Goal: Task Accomplishment & Management: Complete application form

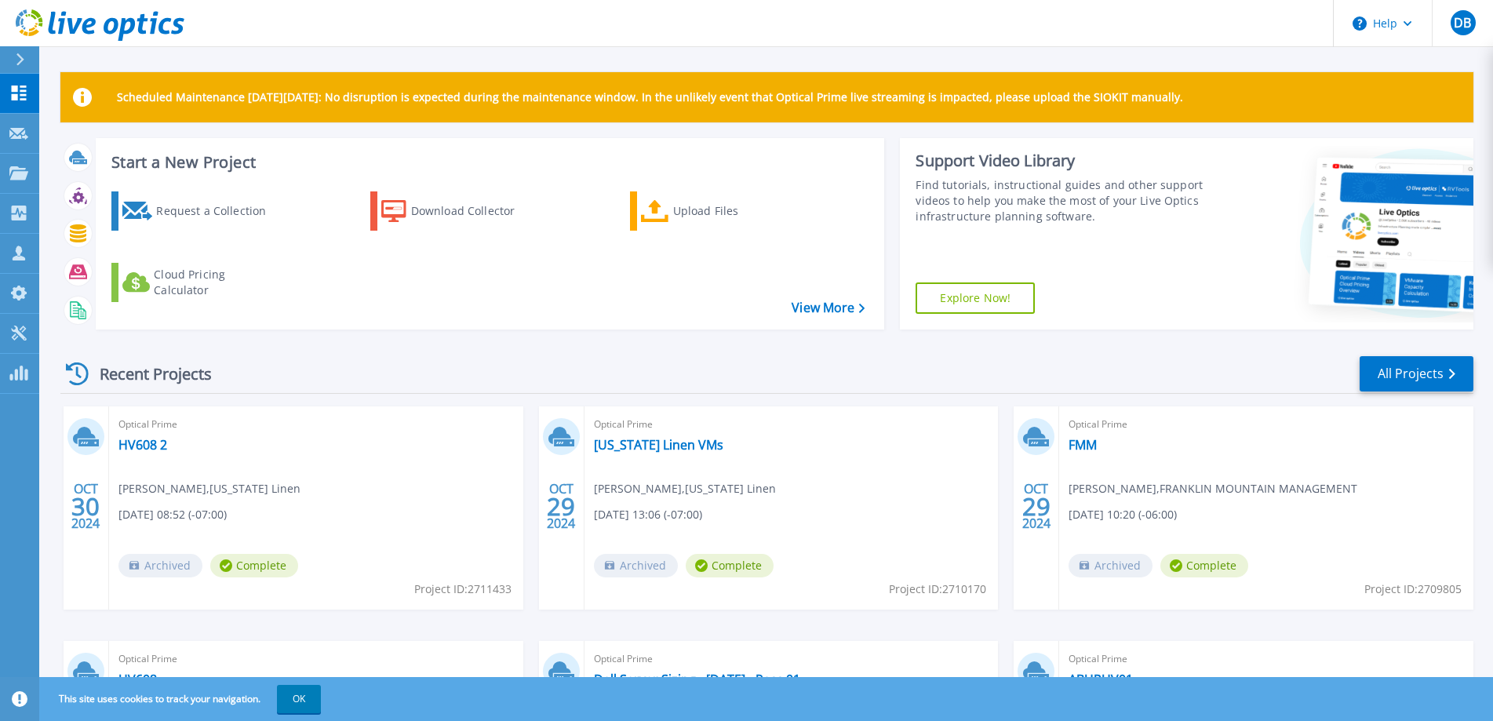
click at [577, 297] on div "Request a Collection Download Collector Upload Files Cloud Pricing Calculator" at bounding box center [488, 250] width 778 height 143
click at [569, 351] on div "Recent Projects All Projects [DATE] Optical Prime HV608 2 [PERSON_NAME][GEOGRAP…" at bounding box center [766, 615] width 1413 height 546
click at [571, 308] on div "Request a Collection Download Collector Upload Files Cloud Pricing Calculator" at bounding box center [488, 250] width 778 height 143
drag, startPoint x: 567, startPoint y: 344, endPoint x: 568, endPoint y: 303, distance: 40.8
click at [567, 340] on div "Scheduled Maintenance [DATE][DATE]: No disruption is expected during the mainte…" at bounding box center [766, 480] width 1413 height 816
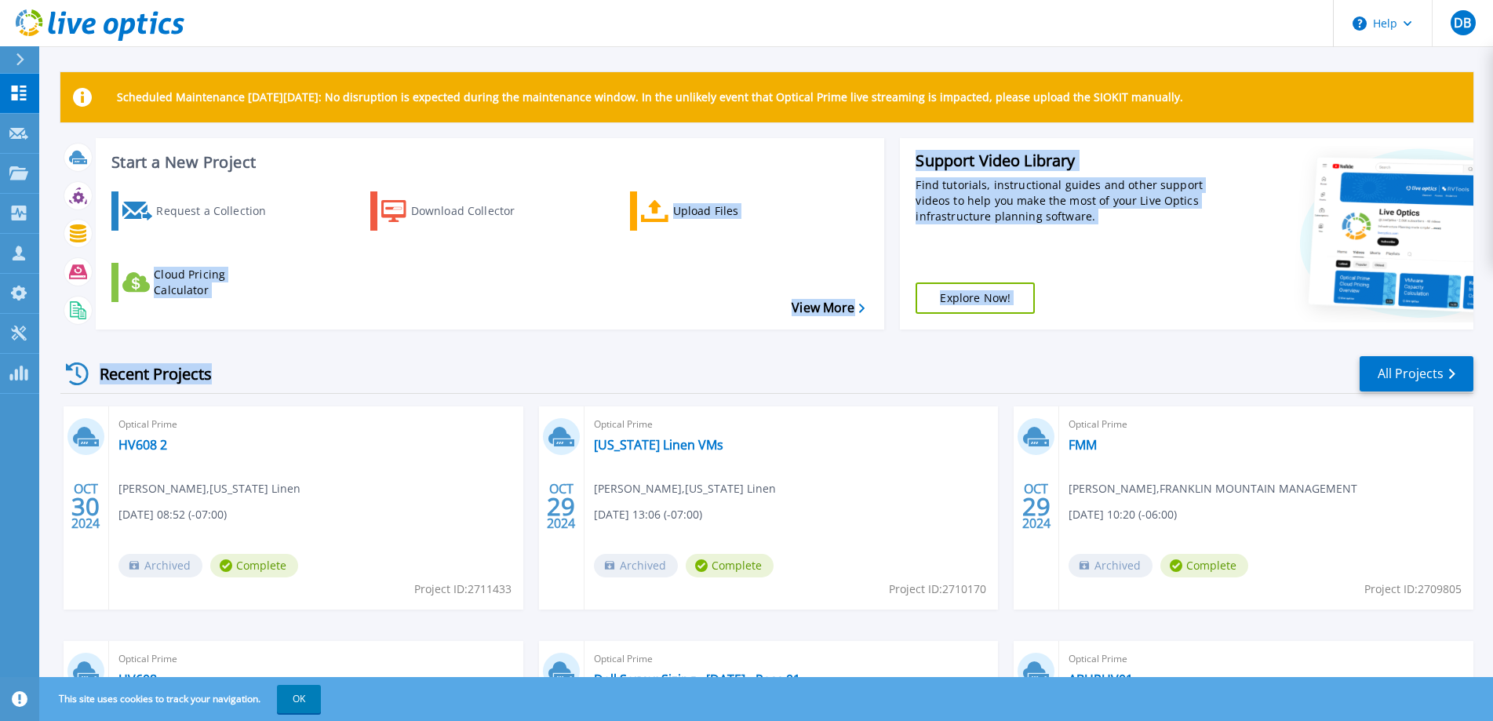
click at [568, 302] on div "Request a Collection Download Collector Upload Files Cloud Pricing Calculator" at bounding box center [488, 250] width 778 height 143
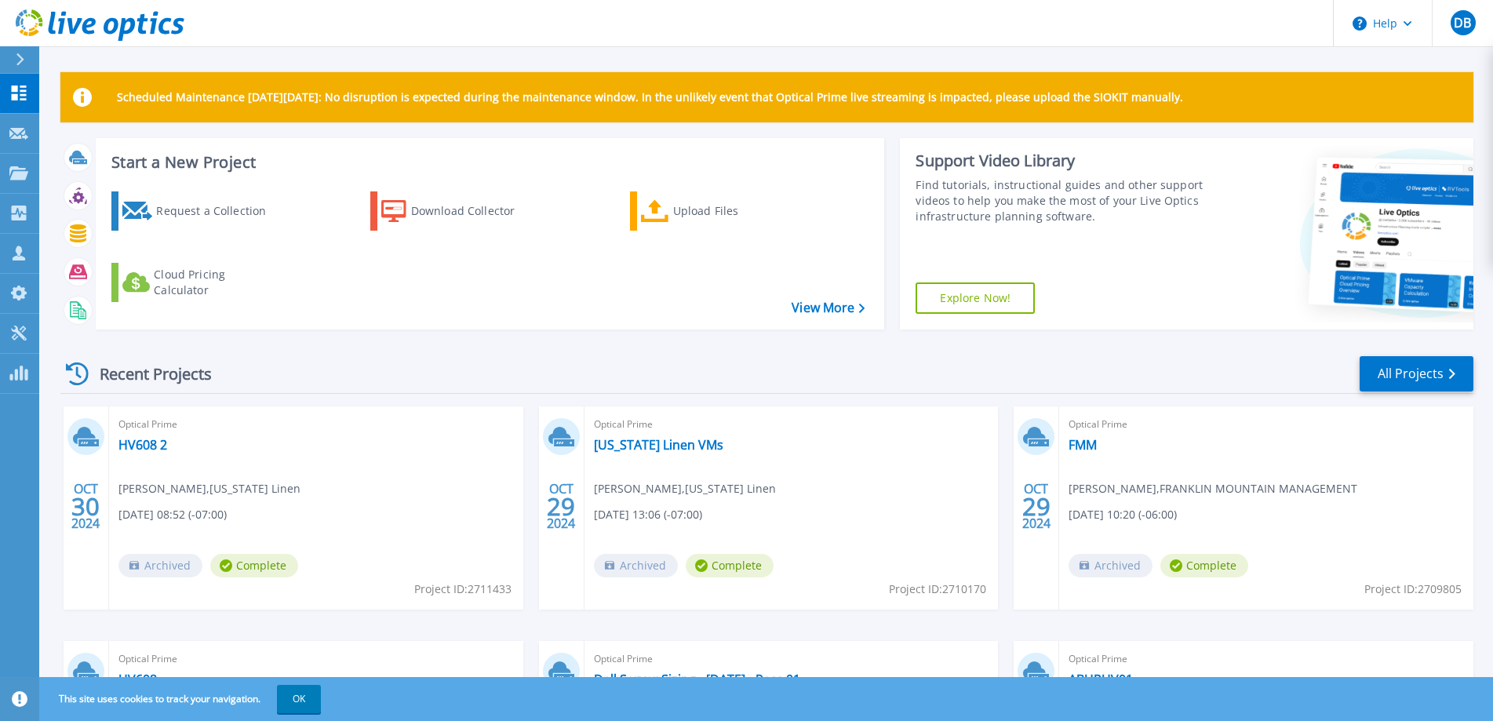
click at [527, 353] on div "Recent Projects All Projects OCT 30 2024 Optical Prime HV608 2 Landy Boone , Or…" at bounding box center [766, 615] width 1413 height 546
click at [535, 300] on div "Request a Collection Download Collector Upload Files Cloud Pricing Calculator" at bounding box center [488, 250] width 778 height 143
click at [531, 333] on div "Start a New Project Request a Collection Download Collector Upload Files Cloud …" at bounding box center [766, 240] width 1413 height 204
click at [531, 310] on div "Request a Collection Download Collector Upload Files Cloud Pricing Calculator" at bounding box center [488, 250] width 778 height 143
click at [522, 294] on div "Request a Collection Download Collector Upload Files Cloud Pricing Calculator" at bounding box center [488, 250] width 778 height 143
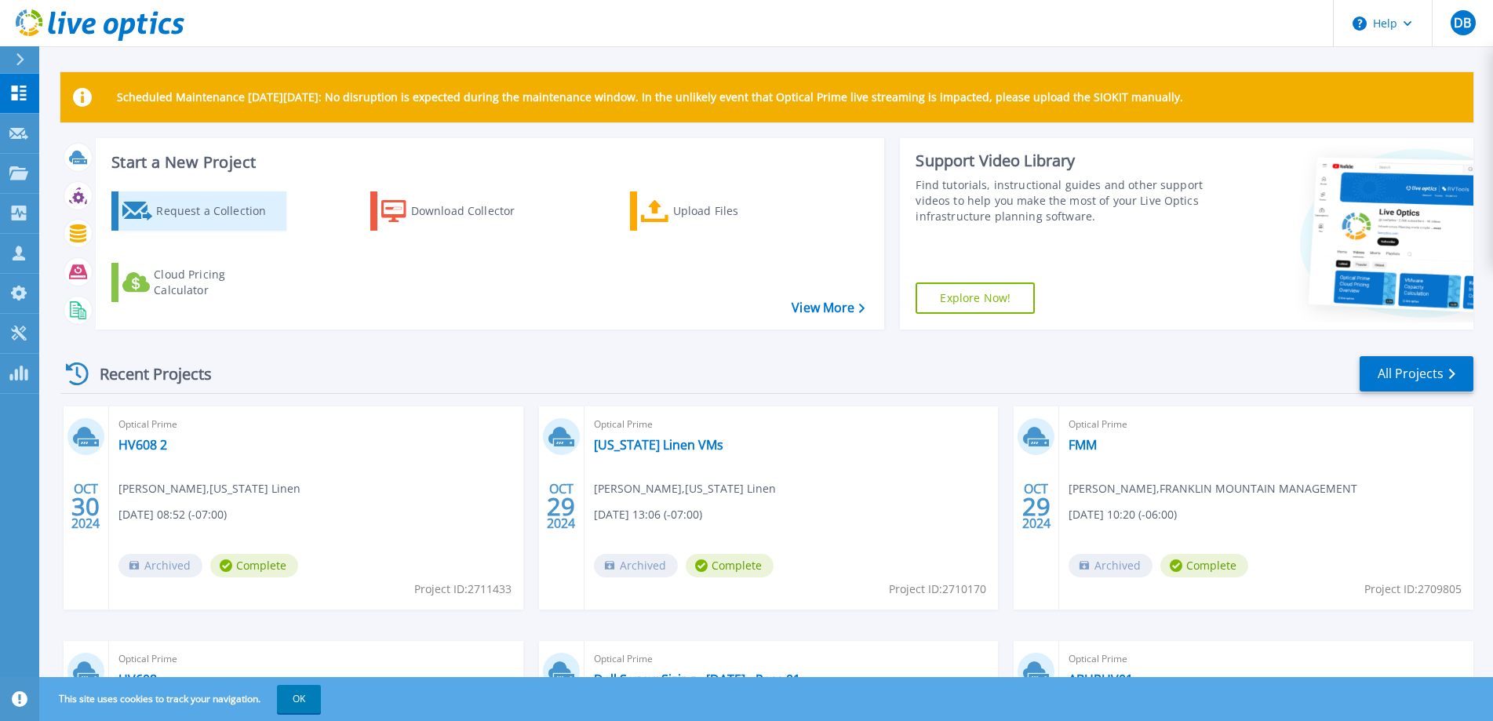
click at [210, 214] on div "Request a Collection" at bounding box center [219, 210] width 126 height 31
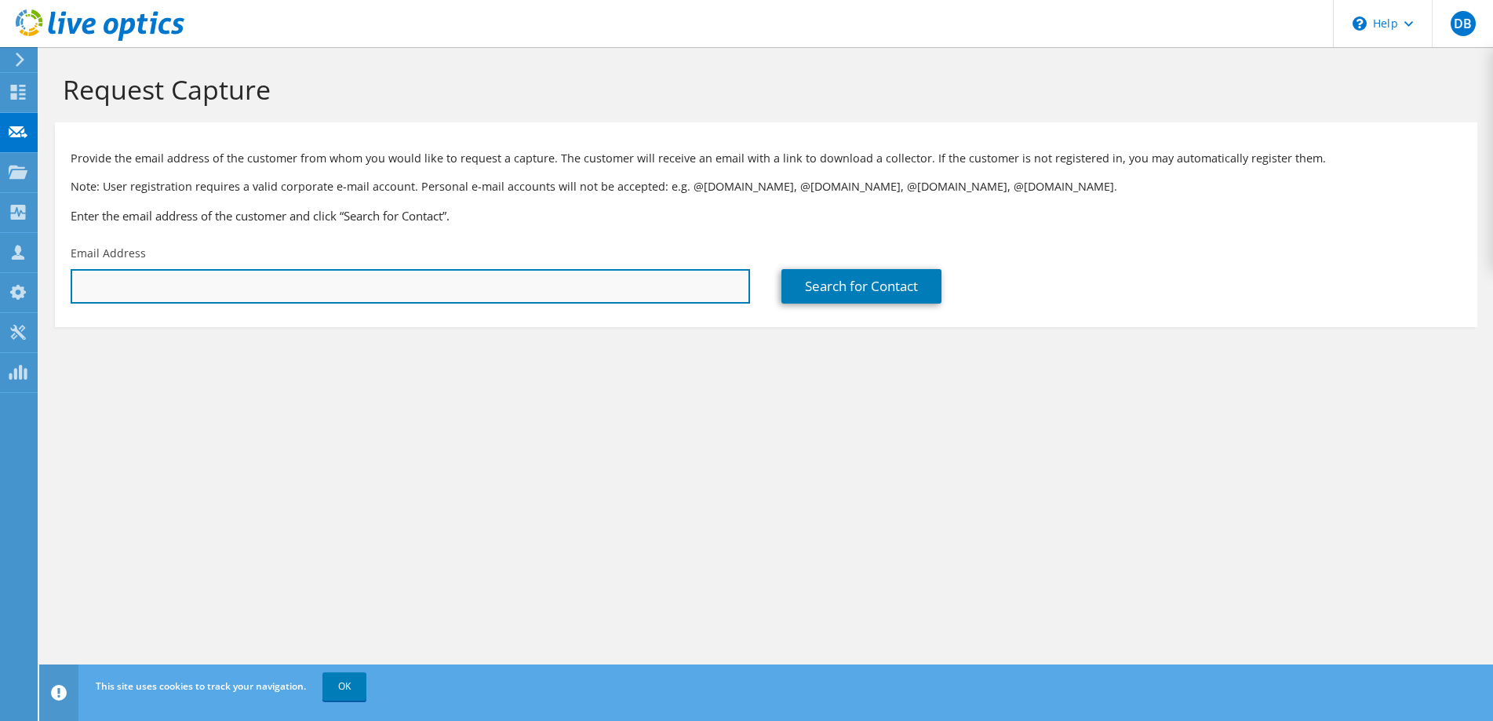
click at [238, 292] on input "text" at bounding box center [410, 286] width 679 height 35
paste input "[PERSON_NAME][EMAIL_ADDRESS][DOMAIN_NAME]"
type input "[PERSON_NAME][EMAIL_ADDRESS][DOMAIN_NAME]"
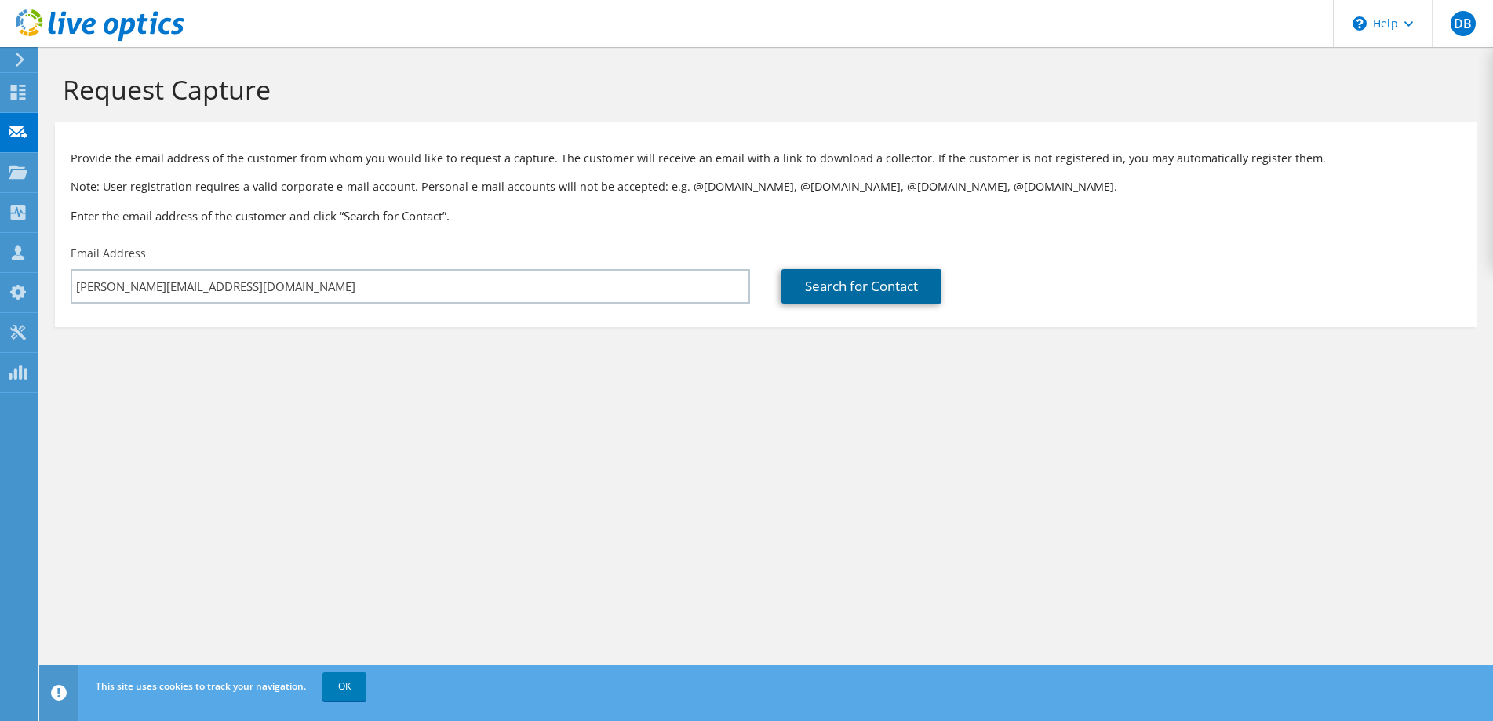
click at [806, 294] on link "Search for Contact" at bounding box center [861, 286] width 160 height 35
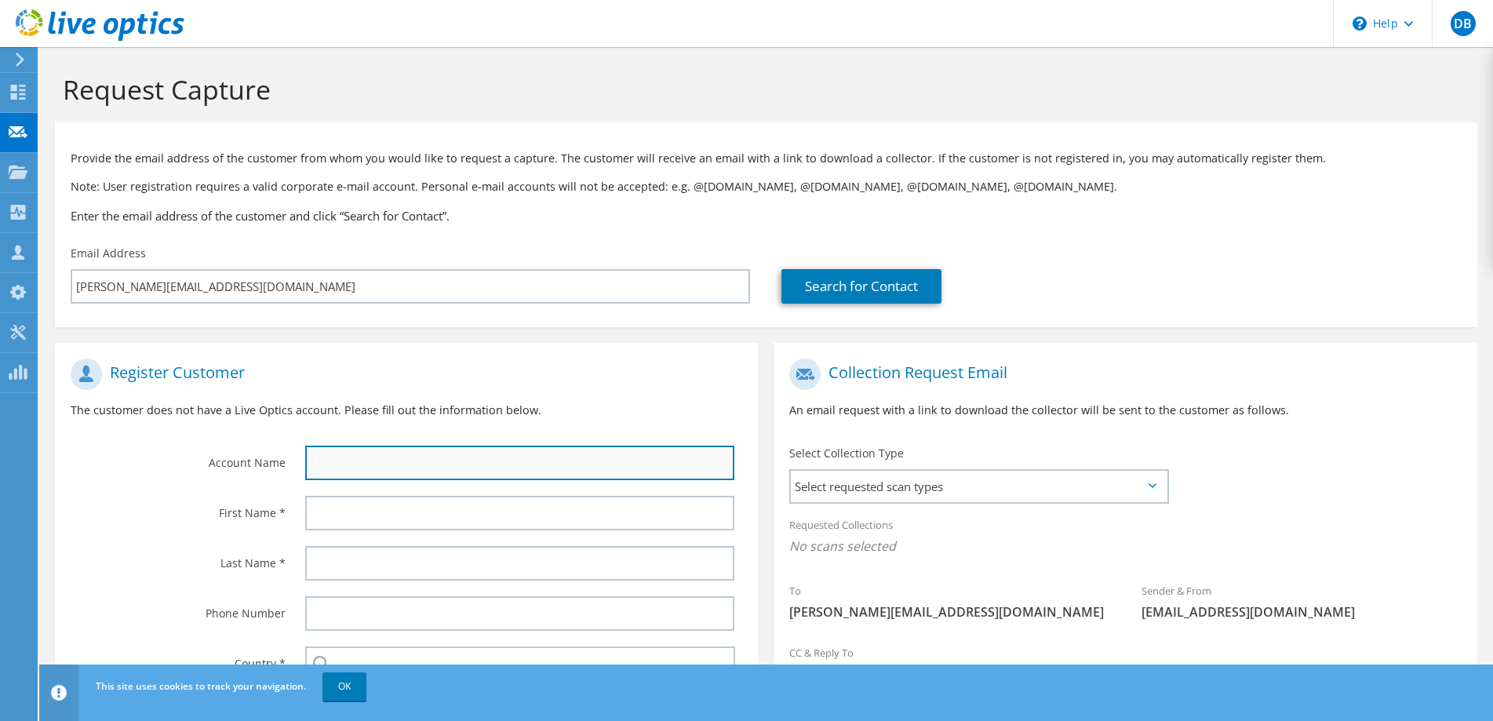
click at [376, 472] on input "text" at bounding box center [520, 463] width 430 height 35
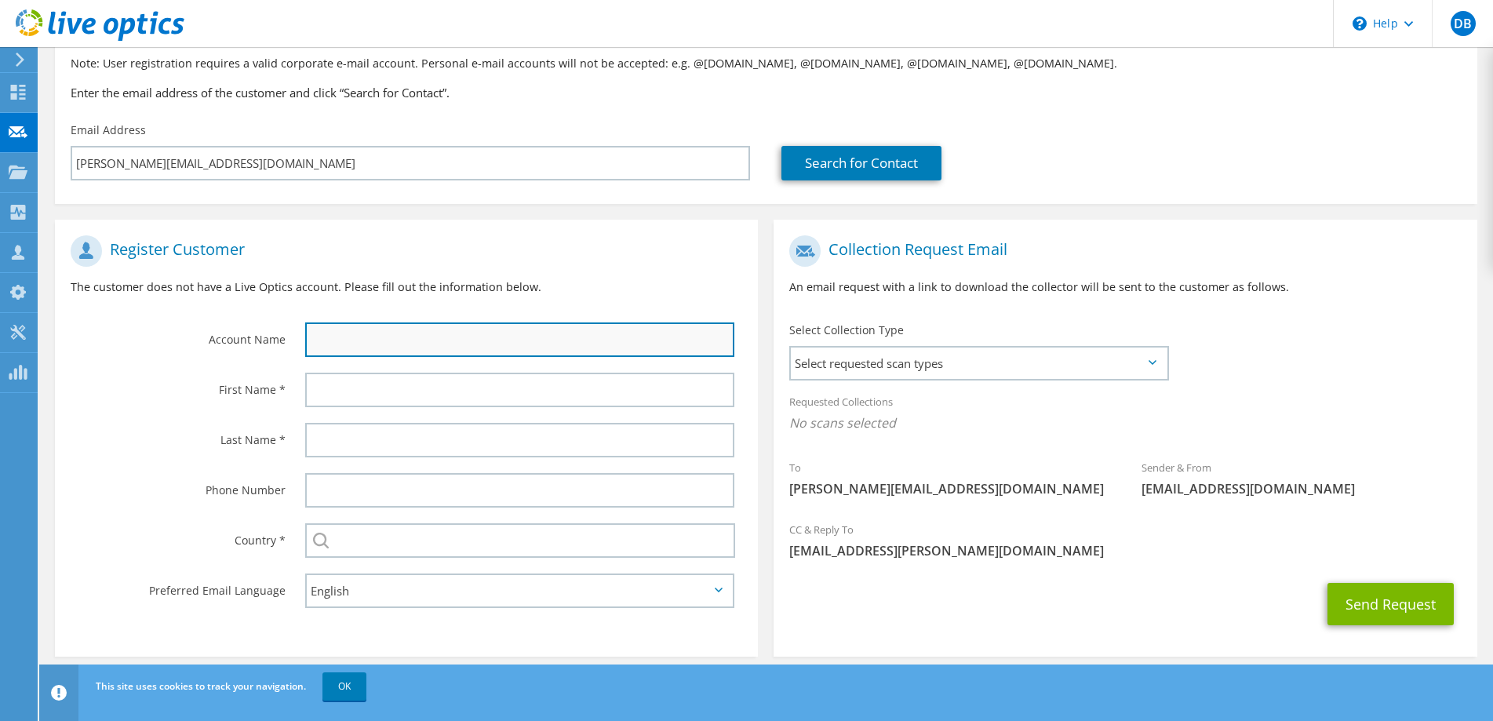
scroll to position [137, 0]
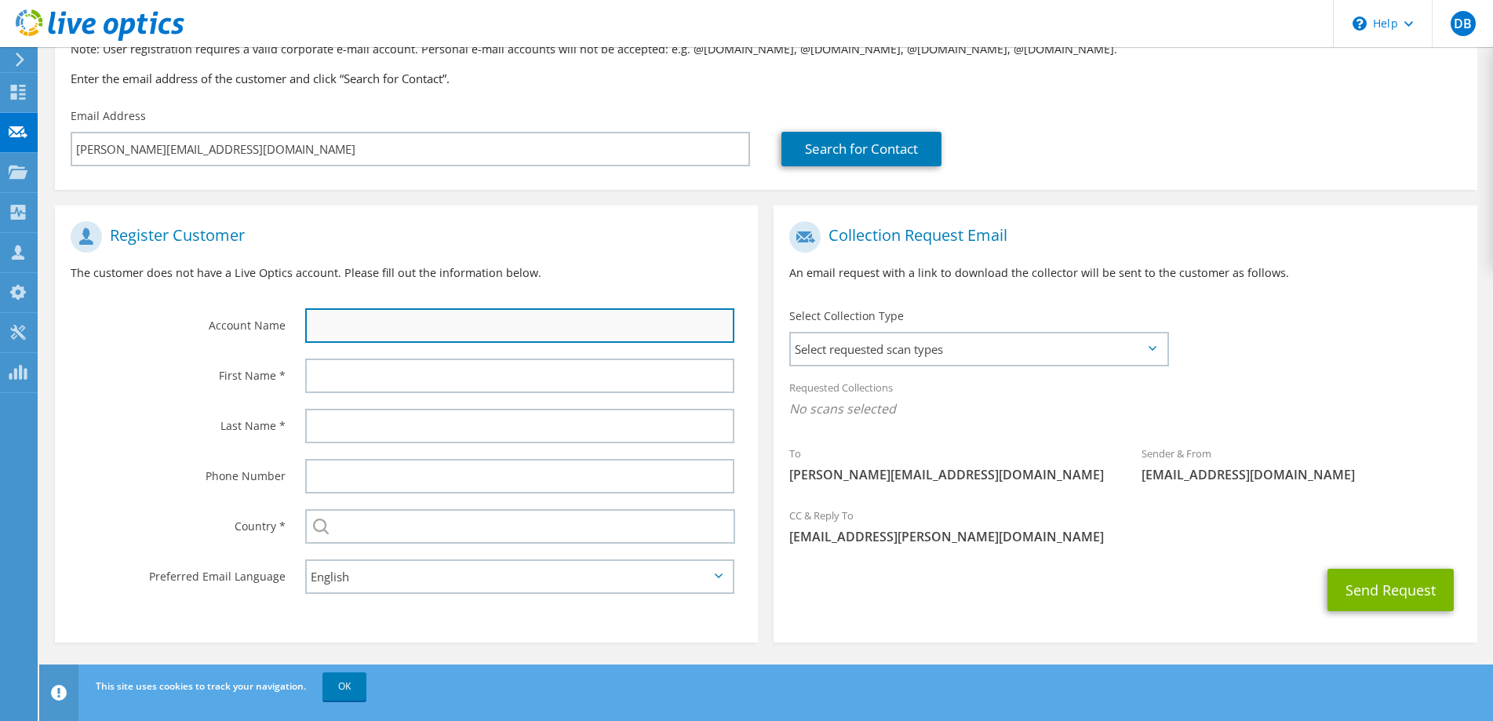
click at [349, 322] on input "text" at bounding box center [520, 325] width 430 height 35
type input "p"
type input "Pacificolor"
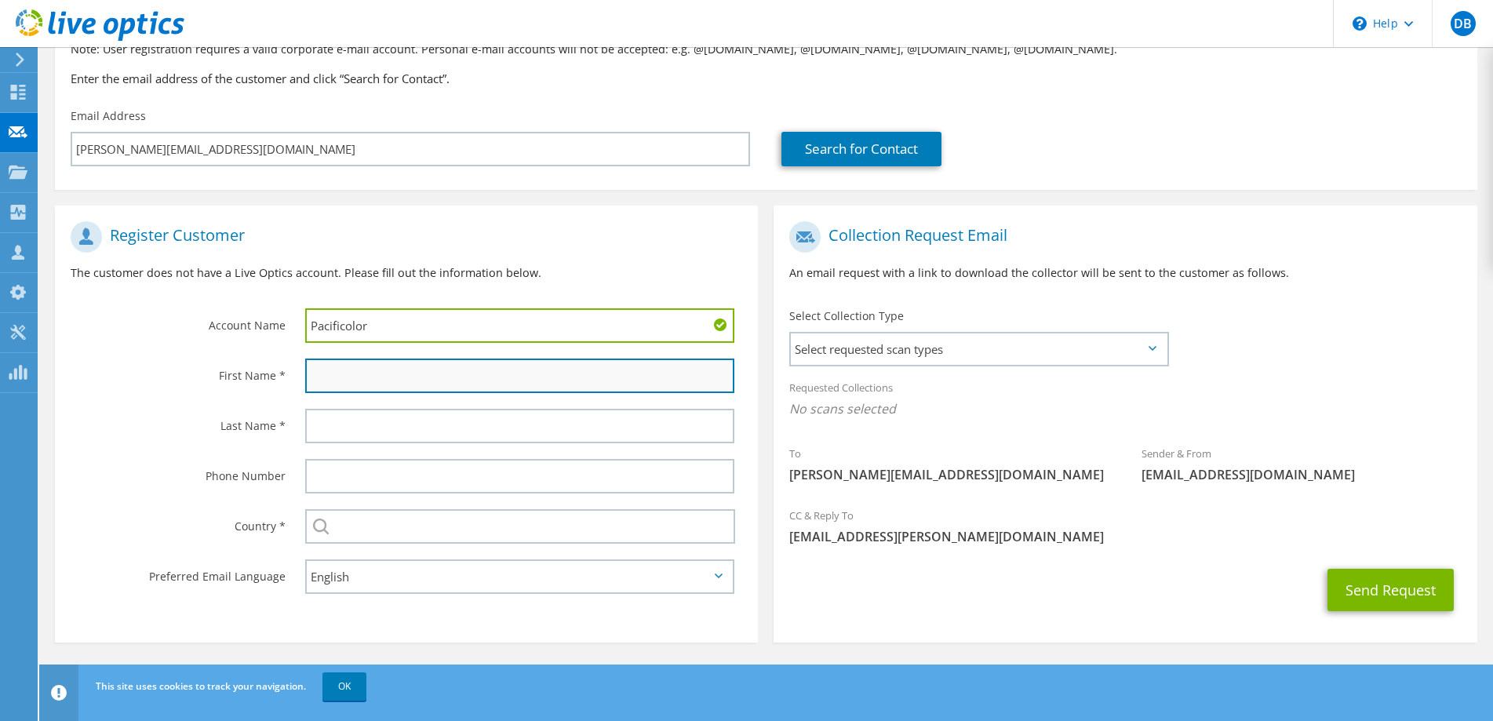
click at [424, 375] on input "text" at bounding box center [520, 375] width 430 height 35
click at [333, 369] on input "text" at bounding box center [520, 375] width 430 height 35
paste input "[PERSON_NAME]"
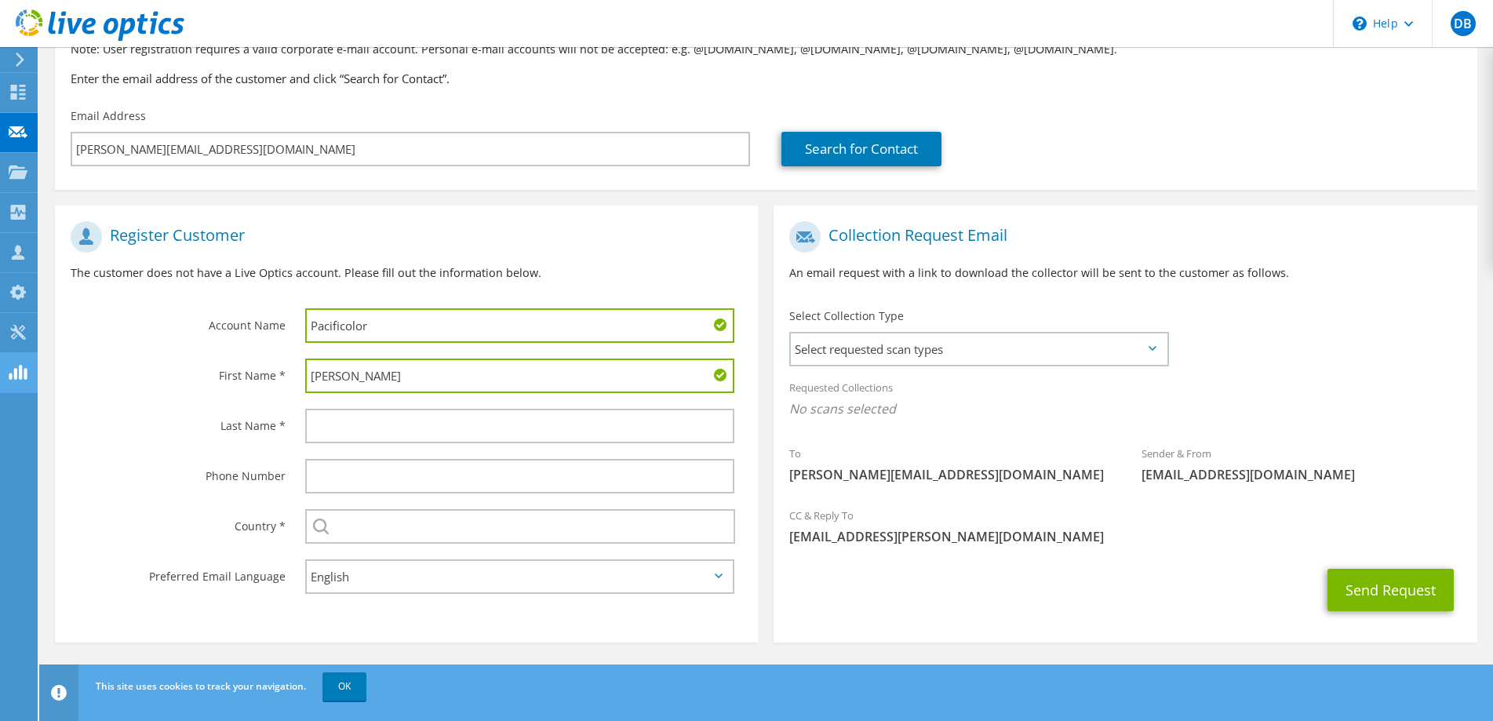
type input "[PERSON_NAME]"
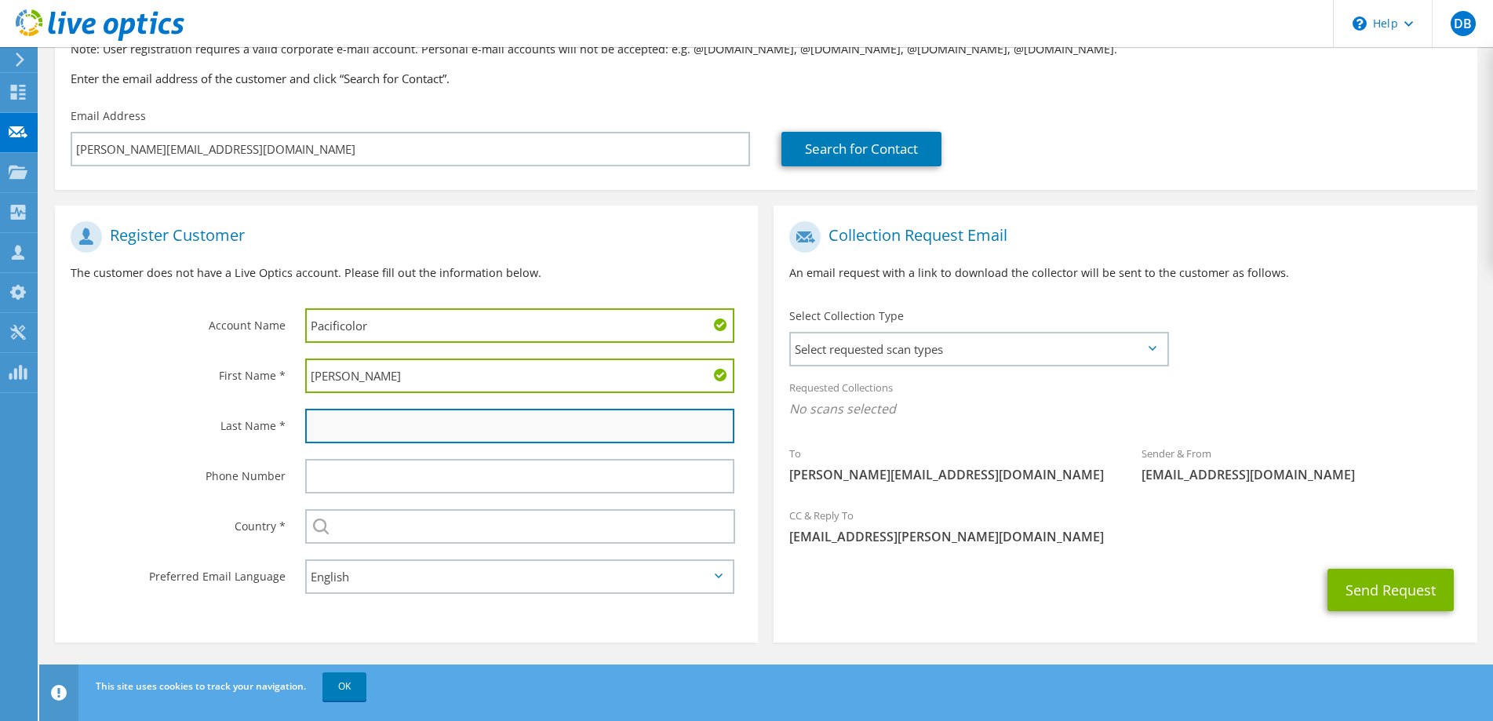
click at [381, 425] on input "text" at bounding box center [520, 426] width 430 height 35
paste input "[PERSON_NAME]"
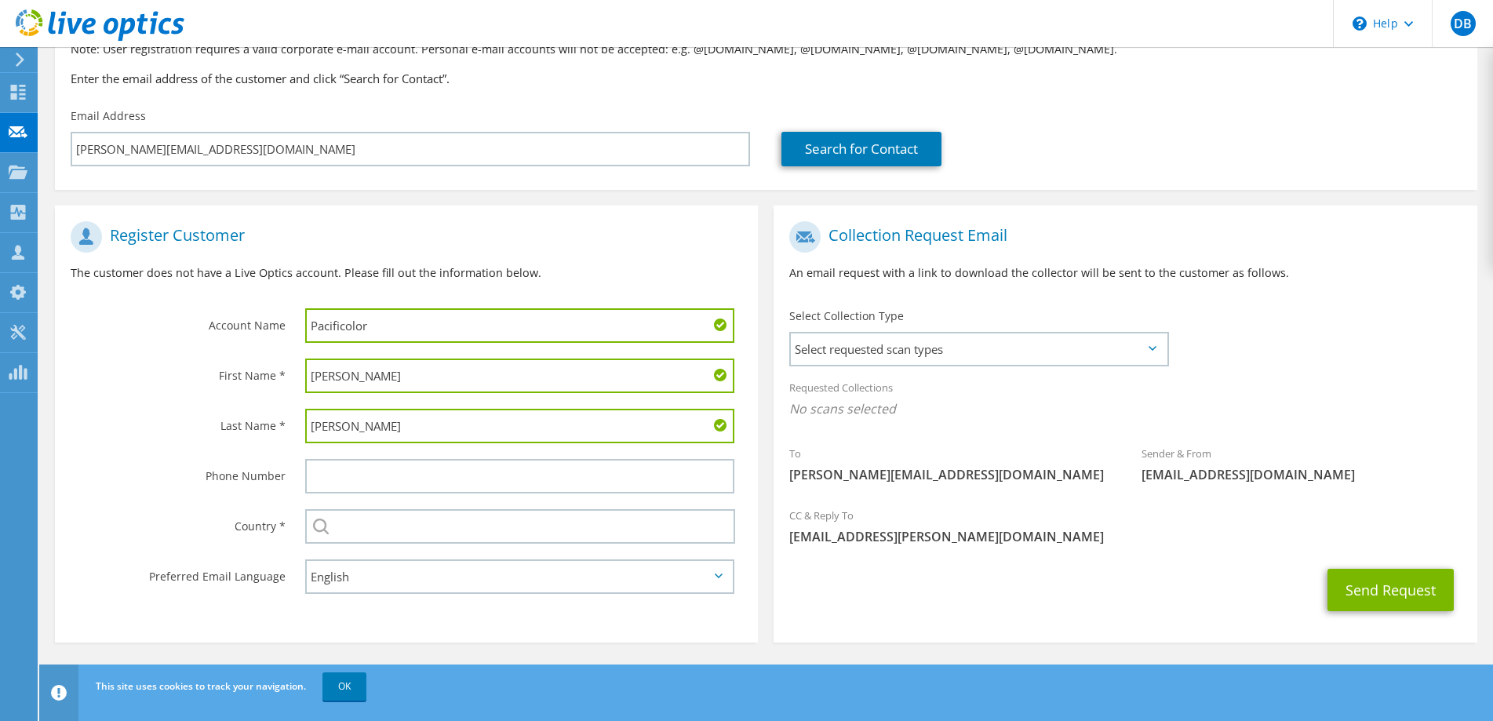
type input "[PERSON_NAME]"
click at [162, 417] on label "Last Name *" at bounding box center [178, 421] width 215 height 25
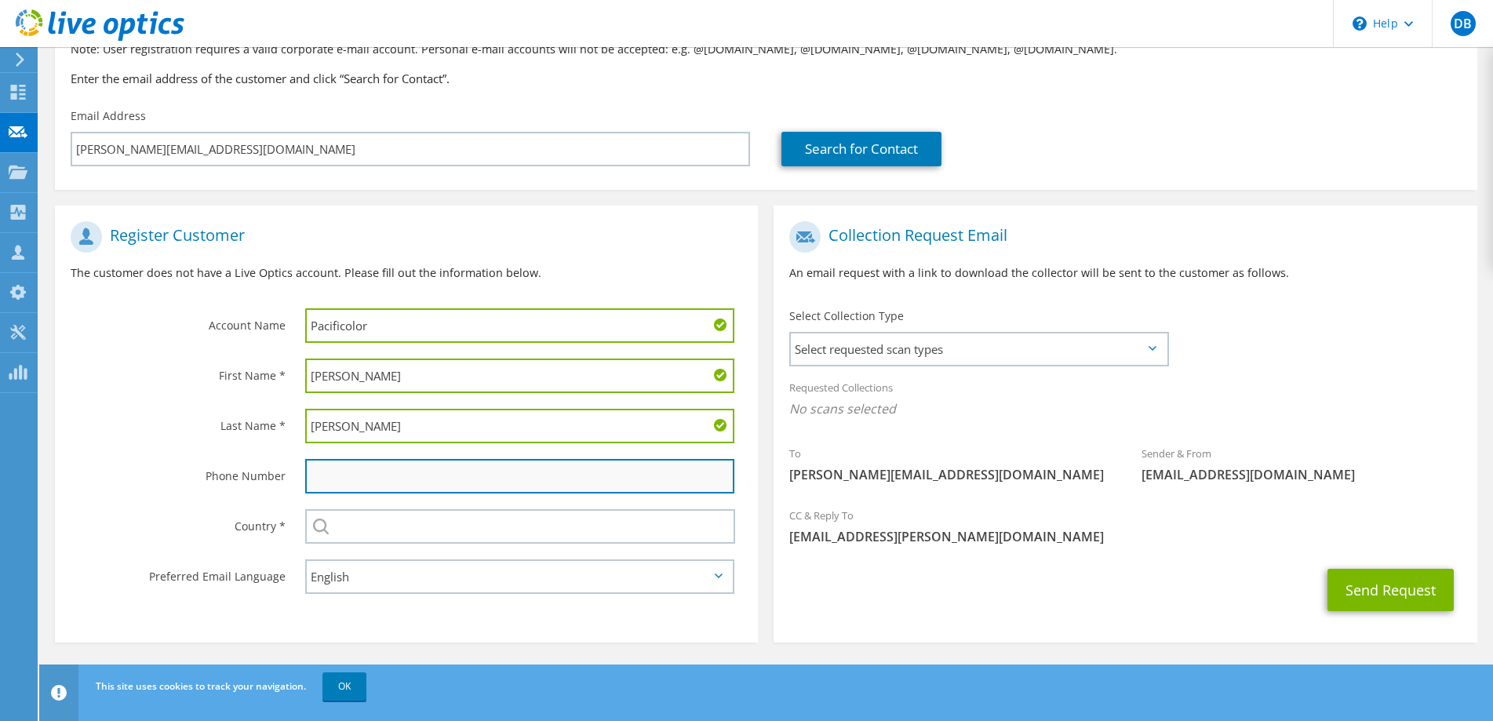
click at [396, 489] on input "text" at bounding box center [520, 476] width 430 height 35
paste input "[PHONE_NUMBER]"
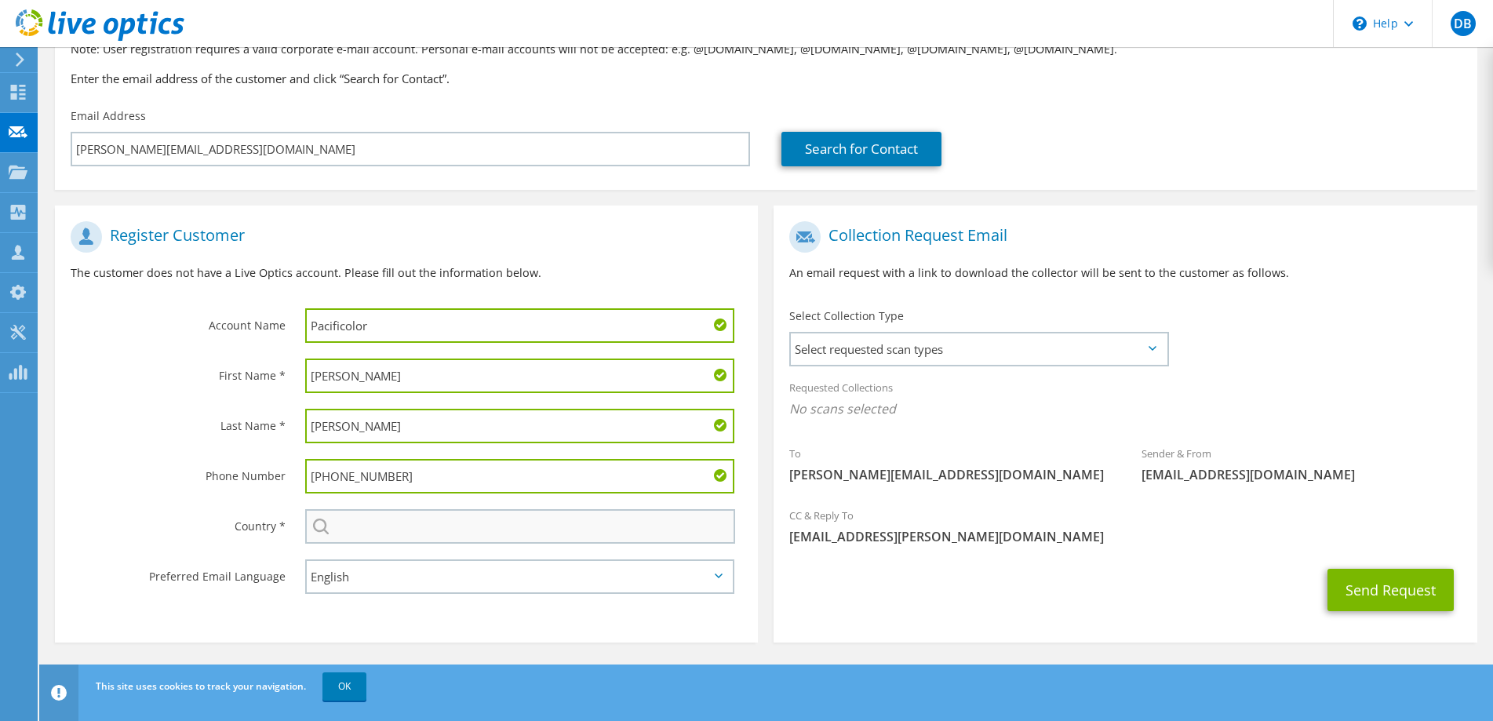
type input "[PHONE_NUMBER]"
click at [407, 510] on input "text" at bounding box center [520, 526] width 431 height 35
type input "[GEOGRAPHIC_DATA]"
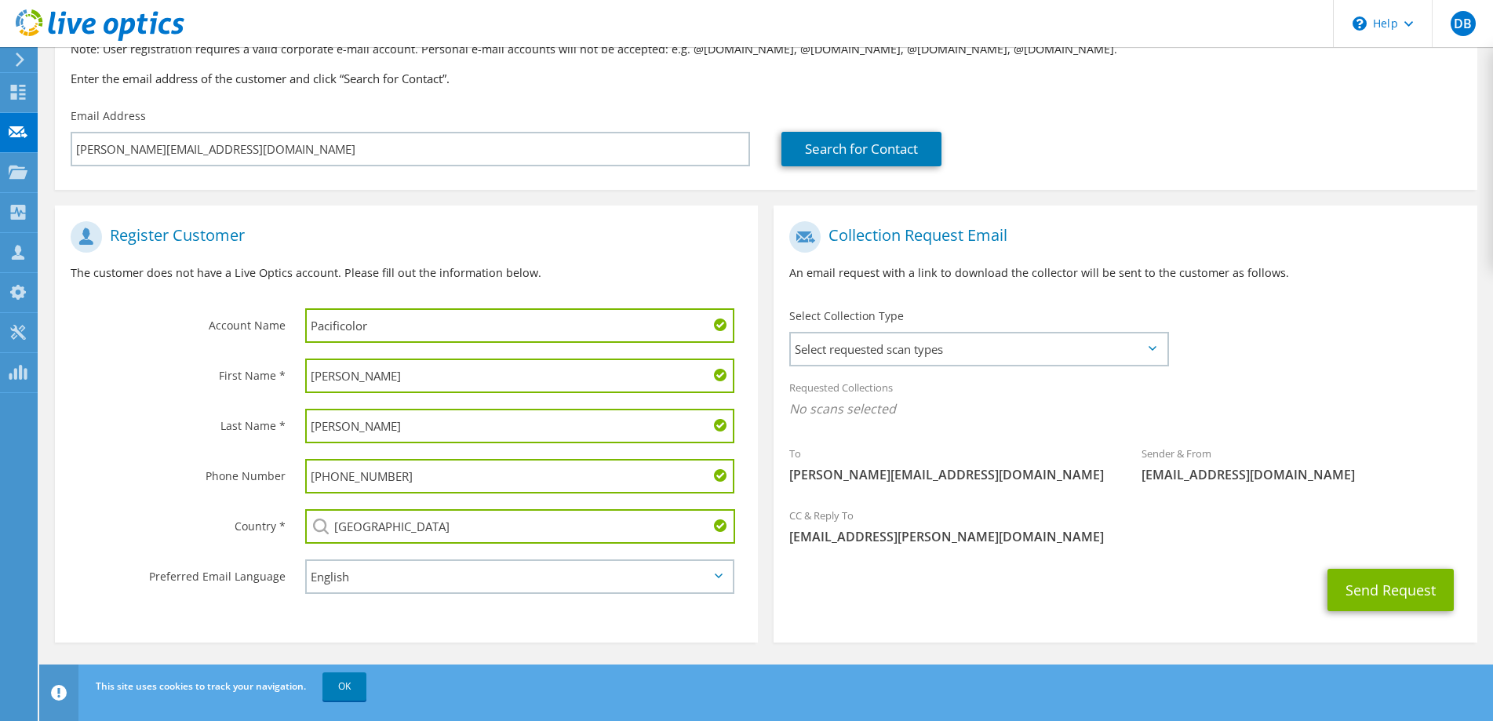
click at [138, 543] on div "Country *" at bounding box center [172, 525] width 235 height 49
click at [915, 355] on span "Select requested scan types" at bounding box center [978, 348] width 375 height 31
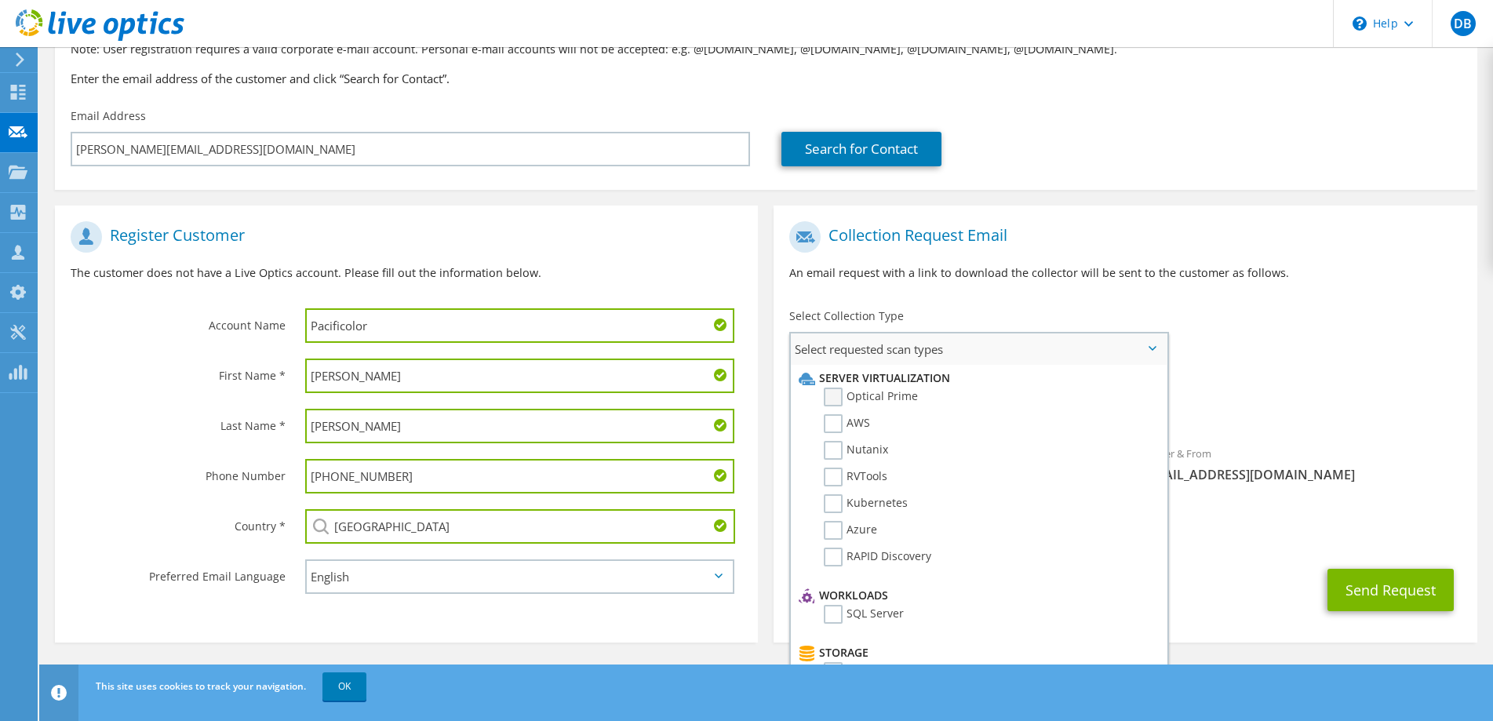
click at [834, 390] on label "Optical Prime" at bounding box center [871, 396] width 94 height 19
click at [0, 0] on input "Optical Prime" at bounding box center [0, 0] width 0 height 0
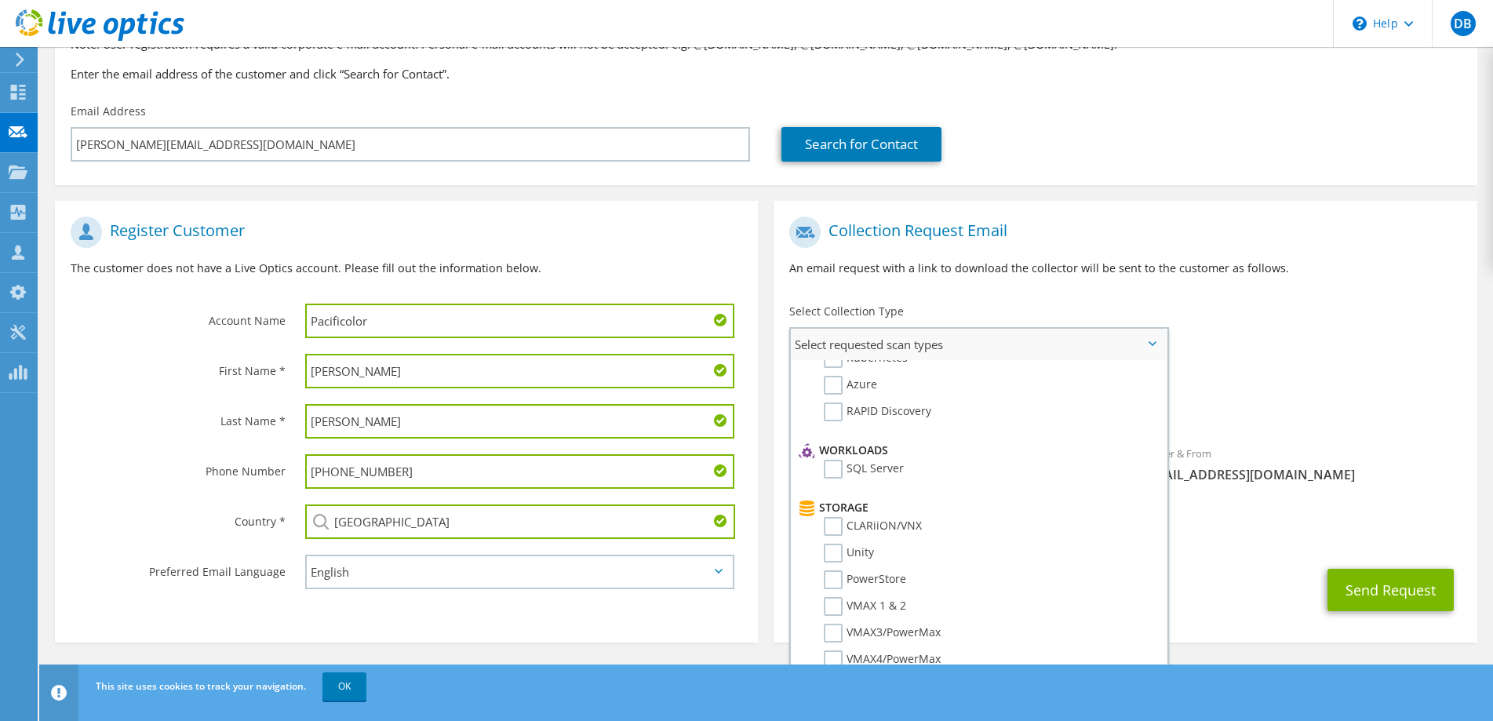
scroll to position [0, 0]
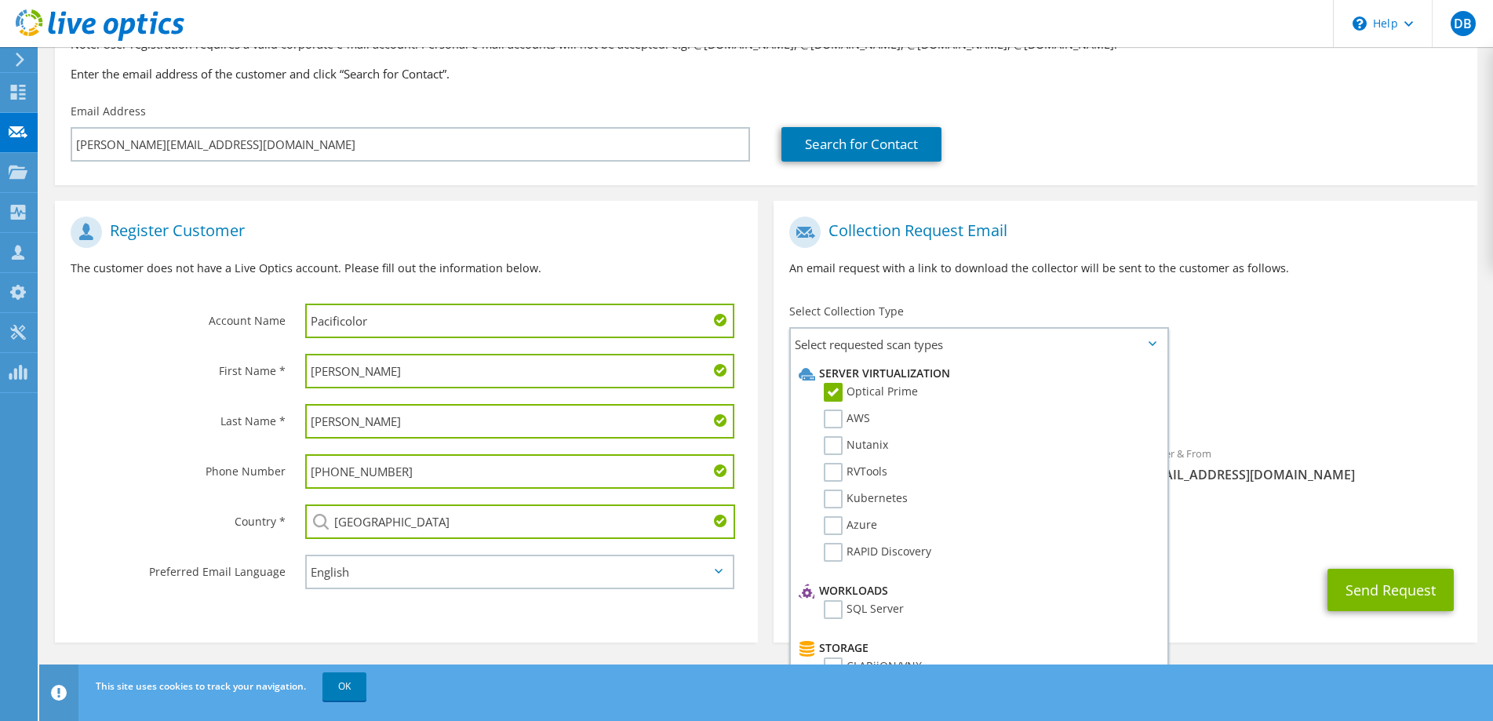
click at [1219, 299] on div "To [PERSON_NAME][EMAIL_ADDRESS][DOMAIN_NAME] Sender & From [EMAIL_ADDRESS][DOMA…" at bounding box center [1124, 354] width 703 height 290
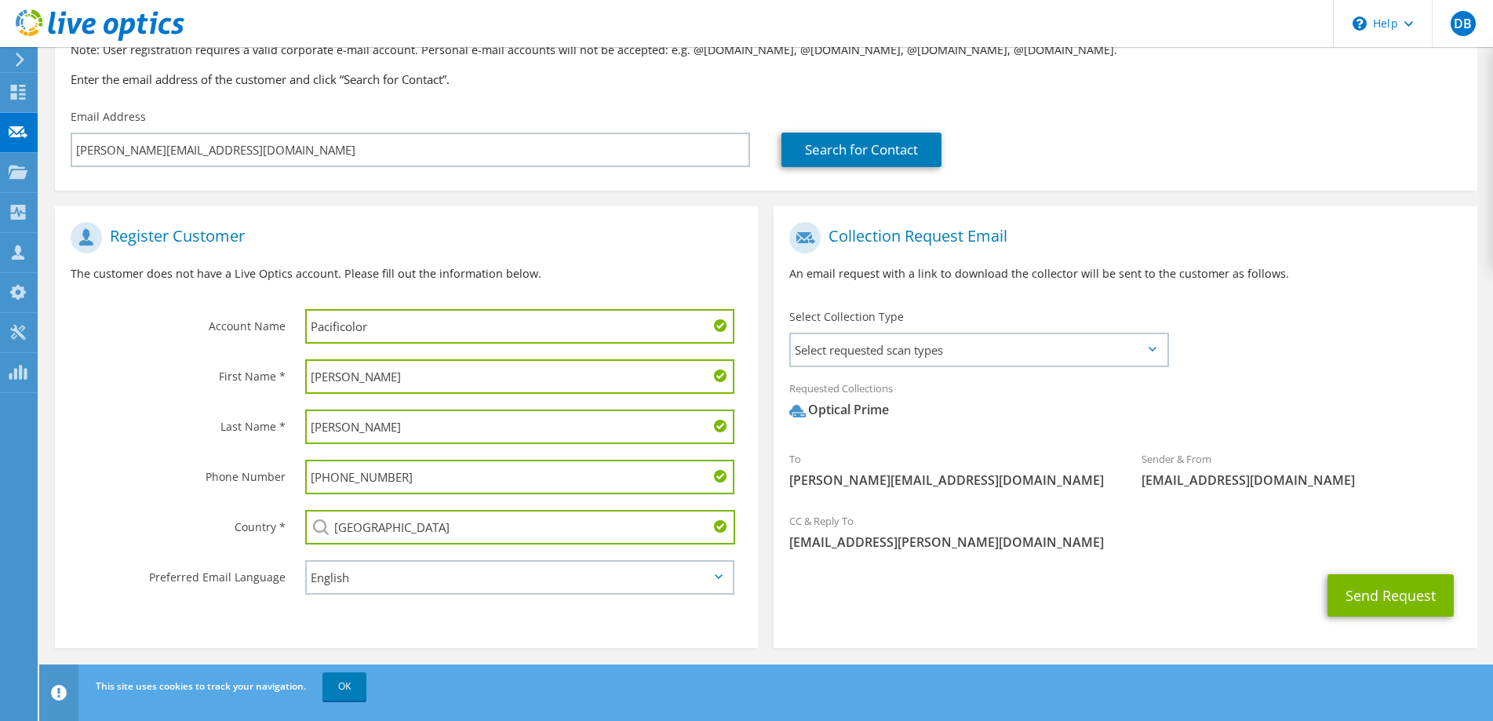
scroll to position [142, 0]
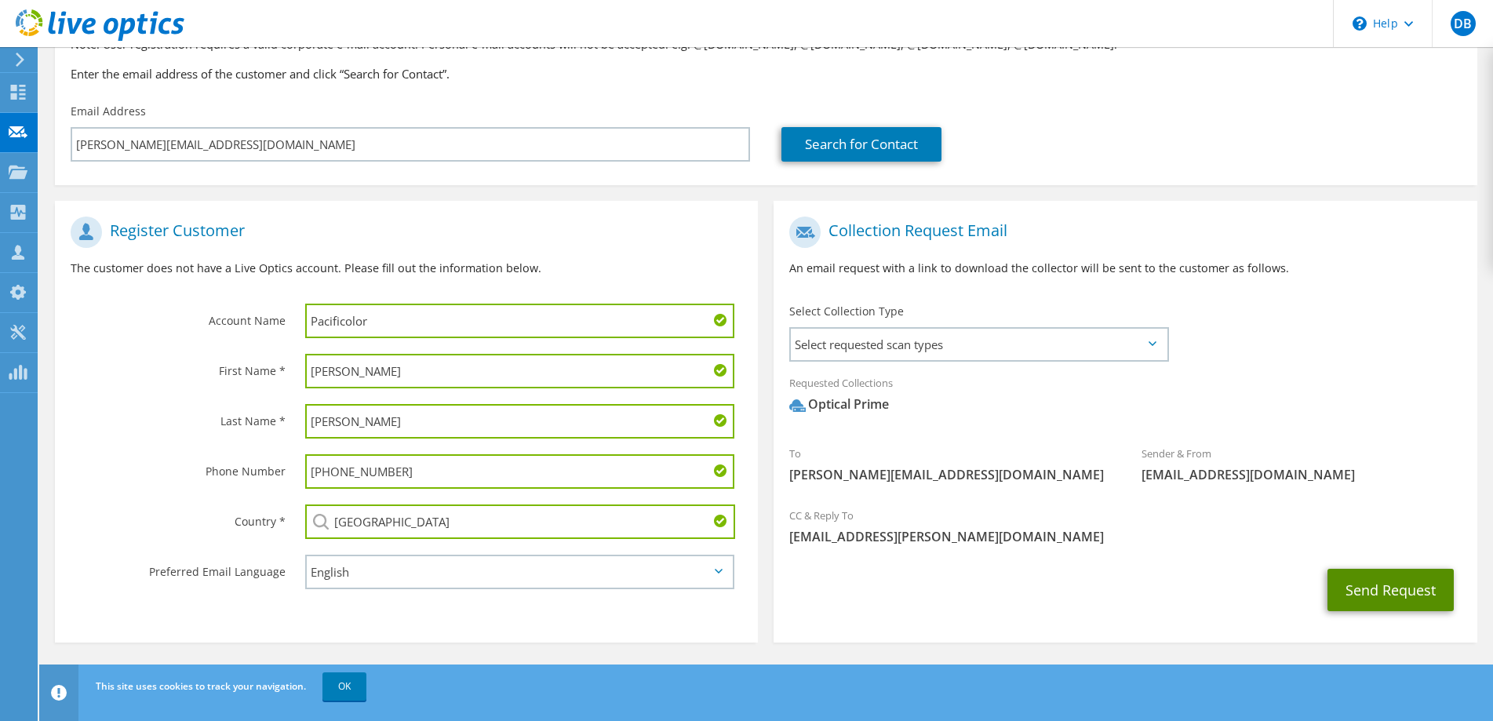
click at [1391, 595] on button "Send Request" at bounding box center [1390, 590] width 126 height 42
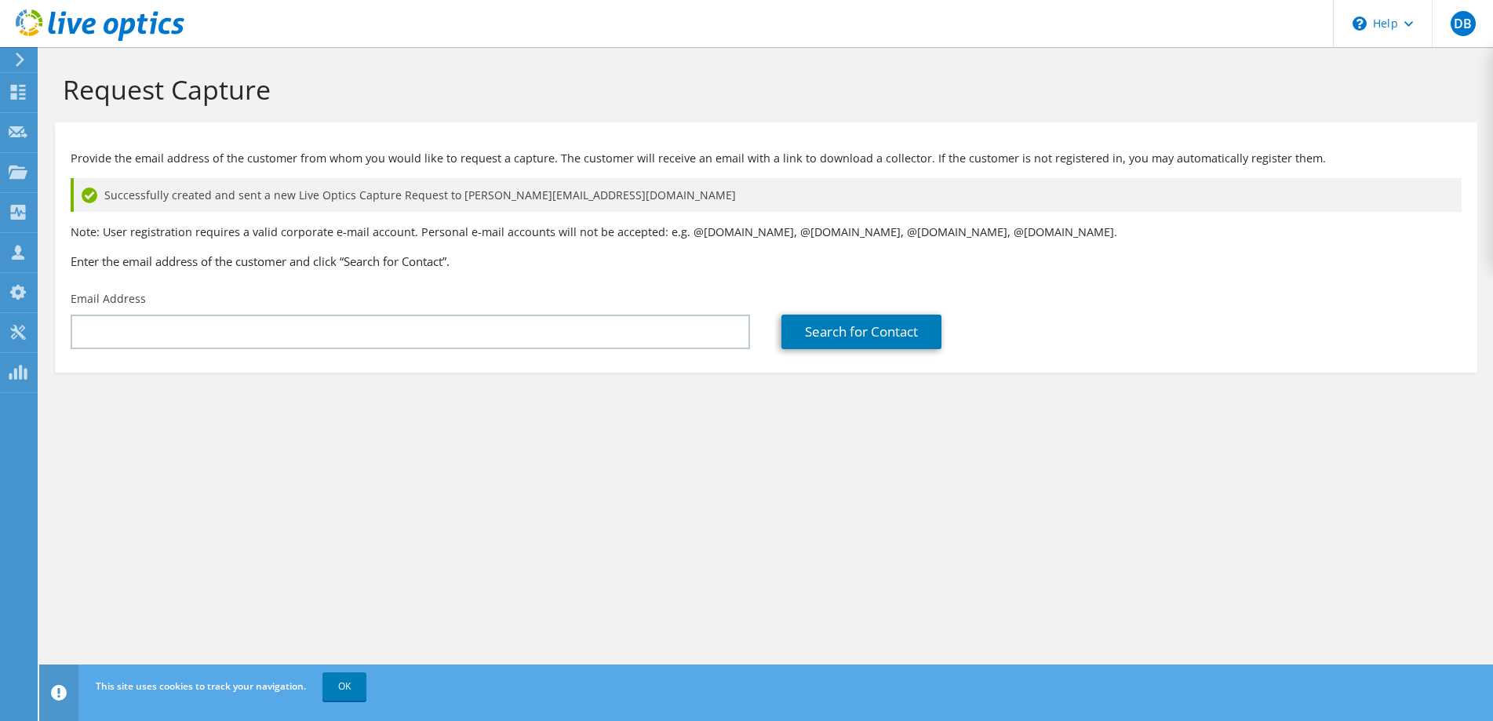
click at [916, 247] on div "Provide the email address of the customer from whom you would like to request a…" at bounding box center [766, 206] width 1422 height 153
